Goal: Task Accomplishment & Management: Complete application form

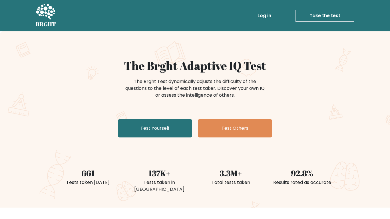
scroll to position [152, 0]
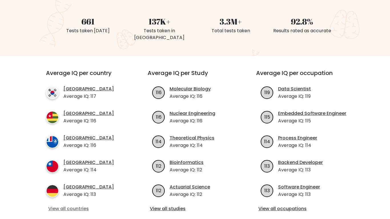
click at [79, 205] on link "View all countries" at bounding box center [86, 208] width 76 height 7
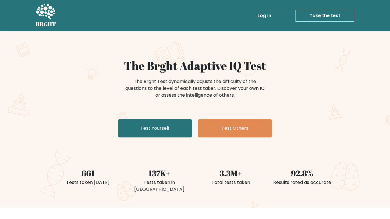
click at [312, 15] on link "Take the test" at bounding box center [324, 16] width 59 height 12
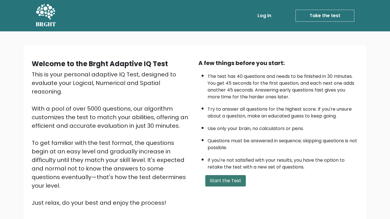
click at [211, 175] on button "Start the Test" at bounding box center [225, 180] width 41 height 11
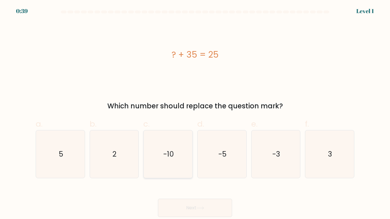
click at [175, 130] on icon "-10" at bounding box center [168, 154] width 48 height 48
click at [195, 110] on input "c. -10" at bounding box center [195, 112] width 0 height 4
radio input "true"
click at [169, 149] on text "-10" at bounding box center [168, 154] width 11 height 10
click at [195, 110] on input "c. -10" at bounding box center [195, 112] width 0 height 4
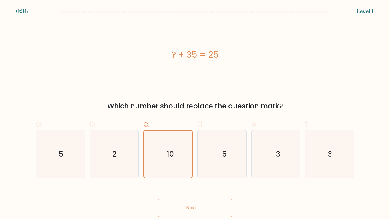
click at [146, 118] on span "c." at bounding box center [146, 123] width 6 height 11
click at [195, 110] on input "c. -10" at bounding box center [195, 112] width 0 height 4
click at [148, 131] on icon "-10" at bounding box center [167, 154] width 47 height 47
click at [195, 110] on input "c. -10" at bounding box center [195, 112] width 0 height 4
click at [148, 131] on icon "-10" at bounding box center [167, 154] width 47 height 47
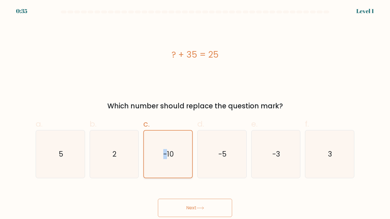
click at [195, 110] on input "c. -10" at bounding box center [195, 112] width 0 height 4
click at [148, 131] on icon "-10" at bounding box center [167, 154] width 47 height 47
click at [195, 110] on input "c. -10" at bounding box center [195, 112] width 0 height 4
click at [165, 149] on text "-10" at bounding box center [168, 154] width 11 height 10
click at [195, 110] on input "c. -10" at bounding box center [195, 112] width 0 height 4
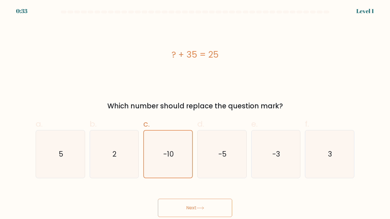
click at [190, 199] on button "Next" at bounding box center [195, 208] width 74 height 18
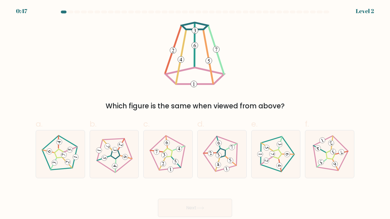
scroll to position [224, 0]
click at [229, 164] on 780 at bounding box center [230, 160] width 7 height 7
click at [195, 113] on input "d." at bounding box center [195, 112] width 0 height 4
radio input "true"
click at [179, 213] on div "Next" at bounding box center [194, 201] width 325 height 32
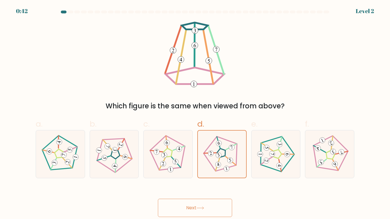
click at [188, 214] on button "Next" at bounding box center [195, 208] width 74 height 18
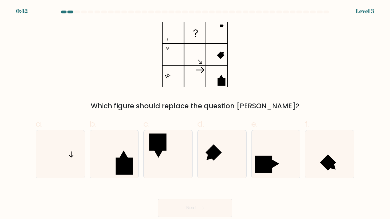
scroll to position [0, 0]
click at [66, 132] on icon at bounding box center [61, 154] width 48 height 48
click at [195, 113] on input "a." at bounding box center [195, 112] width 0 height 4
radio input "true"
click at [37, 118] on span "a." at bounding box center [39, 123] width 7 height 11
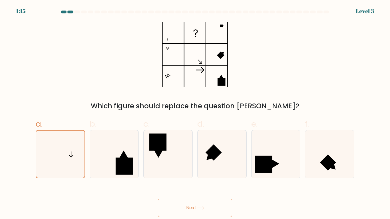
click at [195, 113] on input "a." at bounding box center [195, 112] width 0 height 4
click at [79, 147] on icon at bounding box center [60, 154] width 47 height 47
click at [195, 113] on input "a." at bounding box center [195, 112] width 0 height 4
click at [69, 146] on icon at bounding box center [60, 154] width 47 height 47
click at [195, 113] on input "a." at bounding box center [195, 112] width 0 height 4
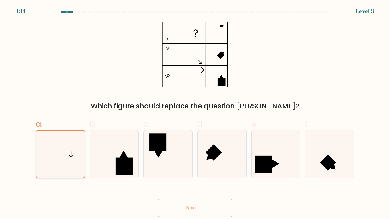
click at [69, 146] on icon at bounding box center [60, 154] width 47 height 47
click at [195, 113] on input "a." at bounding box center [195, 112] width 0 height 4
click at [187, 199] on button "Next" at bounding box center [195, 208] width 74 height 18
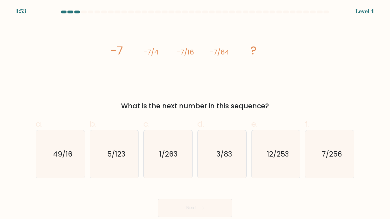
click at [192, 199] on button "Next" at bounding box center [195, 208] width 74 height 18
click at [237, 101] on div "What is the next number in this sequence?" at bounding box center [195, 106] width 312 height 10
click at [329, 149] on text "-7/256" at bounding box center [330, 154] width 24 height 10
click at [195, 113] on input "f. -7/256" at bounding box center [195, 112] width 0 height 4
radio input "true"
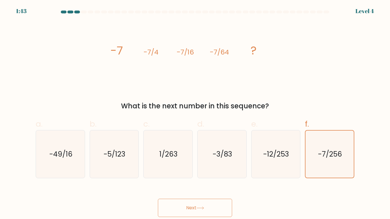
click at [187, 199] on button "Next" at bounding box center [195, 208] width 74 height 18
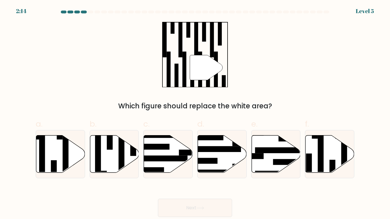
scroll to position [207, 0]
click at [63, 171] on rect at bounding box center [66, 157] width 6 height 53
click at [195, 113] on input "a." at bounding box center [195, 112] width 0 height 4
radio input "true"
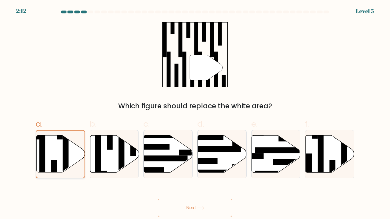
scroll to position [212, 0]
click at [186, 214] on button "Next" at bounding box center [195, 208] width 74 height 18
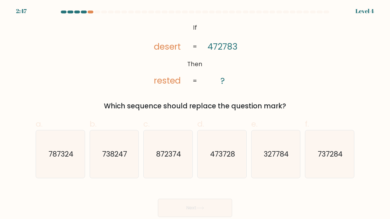
scroll to position [103, 0]
click at [225, 159] on text "473728" at bounding box center [222, 154] width 25 height 10
click at [195, 113] on input "d. 473728" at bounding box center [195, 112] width 0 height 4
radio input "true"
click at [183, 212] on button "Next" at bounding box center [195, 208] width 74 height 18
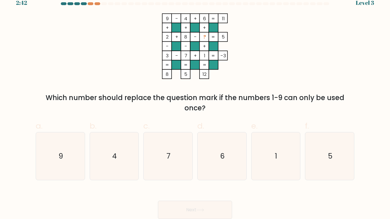
scroll to position [89, 0]
click at [312, 173] on icon "5" at bounding box center [330, 156] width 48 height 48
click at [195, 105] on input "f. 5" at bounding box center [195, 103] width 0 height 4
radio input "true"
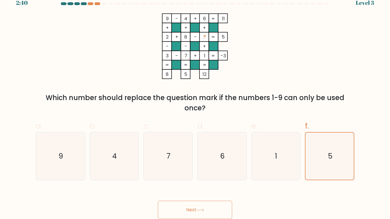
click at [191, 214] on button "Next" at bounding box center [195, 210] width 74 height 18
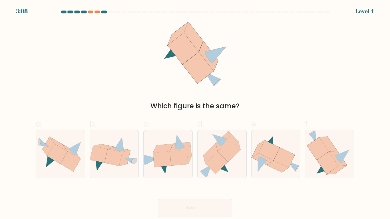
scroll to position [209, 0]
click at [124, 152] on icon at bounding box center [124, 158] width 11 height 16
click at [195, 113] on input "b." at bounding box center [195, 112] width 0 height 4
radio input "true"
click at [188, 213] on button "Next" at bounding box center [195, 208] width 74 height 18
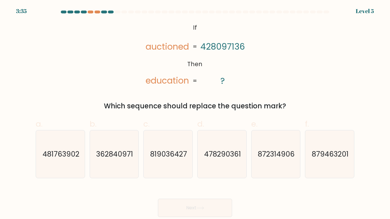
scroll to position [103, 0]
click at [64, 169] on icon "481763902" at bounding box center [61, 154] width 48 height 48
click at [195, 113] on input "a. 481763902" at bounding box center [195, 112] width 0 height 4
radio input "true"
click at [187, 212] on button "Next" at bounding box center [195, 208] width 74 height 18
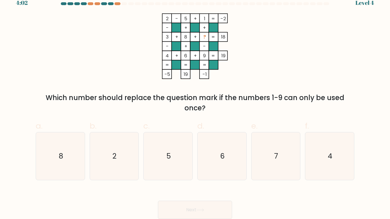
scroll to position [102, 0]
click at [268, 161] on icon "7" at bounding box center [276, 156] width 48 height 48
click at [195, 105] on input "e. 7" at bounding box center [195, 103] width 0 height 4
radio input "true"
click at [184, 212] on button "Next" at bounding box center [195, 210] width 74 height 18
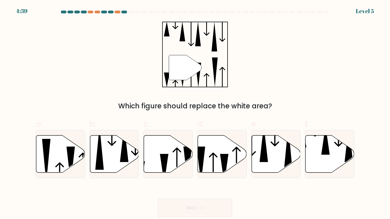
scroll to position [201, 0]
click at [168, 174] on icon at bounding box center [164, 168] width 9 height 29
click at [195, 113] on input "c." at bounding box center [195, 112] width 0 height 4
radio input "true"
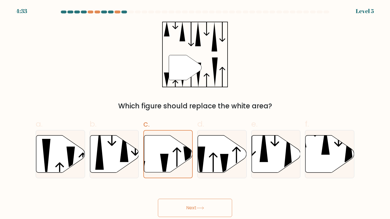
click at [191, 213] on button "Next" at bounding box center [195, 208] width 74 height 18
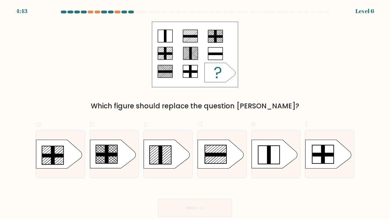
scroll to position [128, 0]
click at [214, 156] on rect at bounding box center [215, 155] width 21 height 4
click at [195, 113] on input "d." at bounding box center [195, 112] width 0 height 4
radio input "true"
click at [188, 215] on button "Next" at bounding box center [195, 208] width 74 height 18
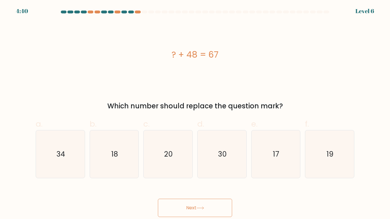
scroll to position [0, 0]
click at [345, 130] on icon "19" at bounding box center [330, 154] width 48 height 48
click at [195, 110] on input "f. 19" at bounding box center [195, 112] width 0 height 4
radio input "true"
click at [201, 207] on icon at bounding box center [200, 208] width 8 height 3
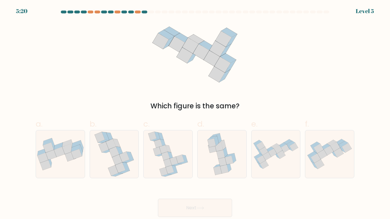
scroll to position [149, 0]
click at [177, 158] on icon at bounding box center [174, 161] width 8 height 9
click at [195, 113] on input "c." at bounding box center [195, 112] width 0 height 4
radio input "true"
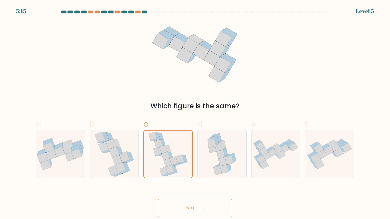
click at [192, 213] on button "Next" at bounding box center [195, 208] width 74 height 18
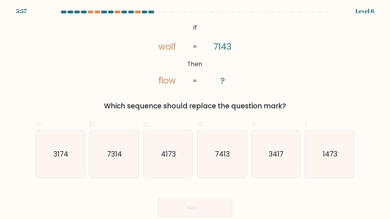
scroll to position [103, 0]
click at [219, 159] on text "7413" at bounding box center [222, 154] width 15 height 10
click at [195, 113] on input "d. 7413" at bounding box center [195, 112] width 0 height 4
radio input "true"
click at [191, 214] on button "Next" at bounding box center [195, 208] width 74 height 18
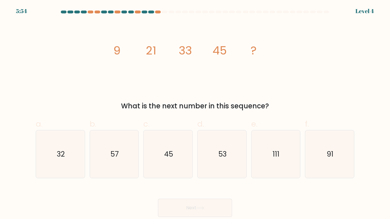
scroll to position [0, 0]
click at [113, 149] on text "57" at bounding box center [114, 154] width 8 height 10
click at [195, 113] on input "b. 57" at bounding box center [195, 112] width 0 height 4
radio input "true"
click at [193, 199] on button "Next" at bounding box center [195, 208] width 74 height 18
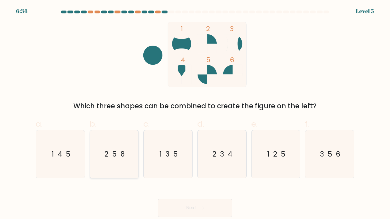
click at [116, 162] on icon "2-5-6" at bounding box center [114, 154] width 48 height 48
click at [195, 113] on input "b. 2-5-6" at bounding box center [195, 112] width 0 height 4
radio input "true"
click at [194, 209] on button "Next" at bounding box center [195, 208] width 74 height 18
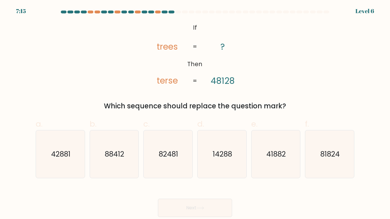
scroll to position [103, 0]
click at [63, 172] on icon "42881" at bounding box center [61, 154] width 48 height 48
click at [195, 113] on input "a. 42881" at bounding box center [195, 112] width 0 height 4
radio input "true"
click at [193, 209] on button "Next" at bounding box center [195, 208] width 74 height 18
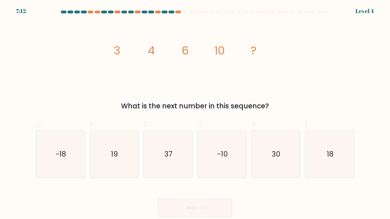
scroll to position [0, 0]
click at [322, 130] on icon "18" at bounding box center [330, 154] width 48 height 48
click at [195, 113] on input "f. 18" at bounding box center [195, 112] width 0 height 4
radio input "true"
click at [192, 199] on button "Next" at bounding box center [195, 208] width 74 height 18
